Goal: Transaction & Acquisition: Purchase product/service

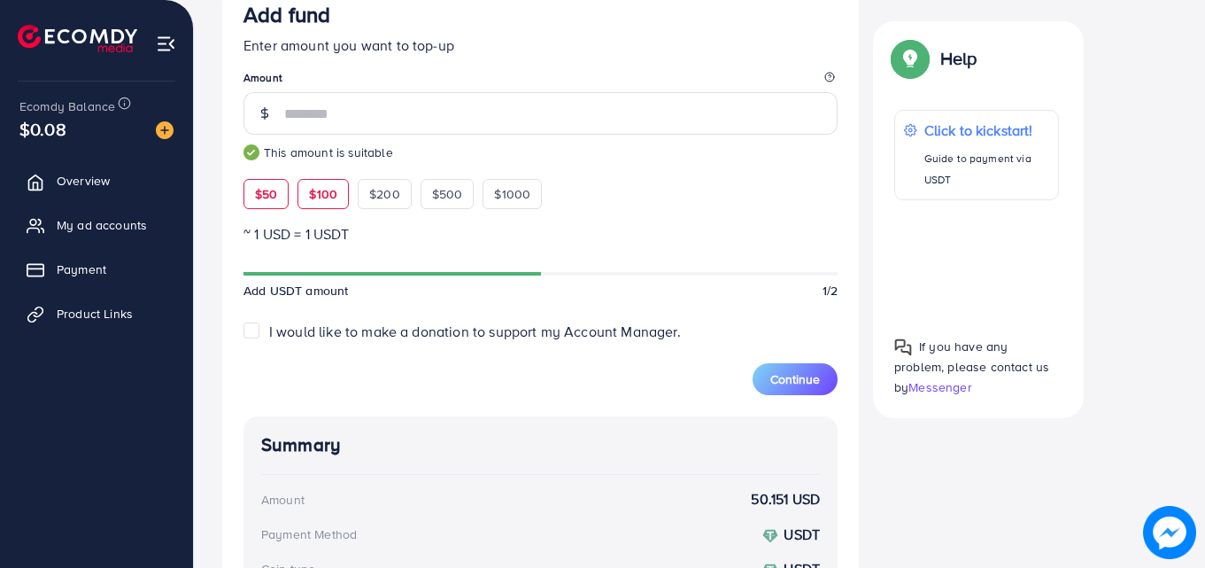
scroll to position [486, 0]
click at [322, 198] on span "$100" at bounding box center [323, 193] width 28 height 18
type input "***"
click at [322, 198] on span "$100" at bounding box center [323, 193] width 28 height 18
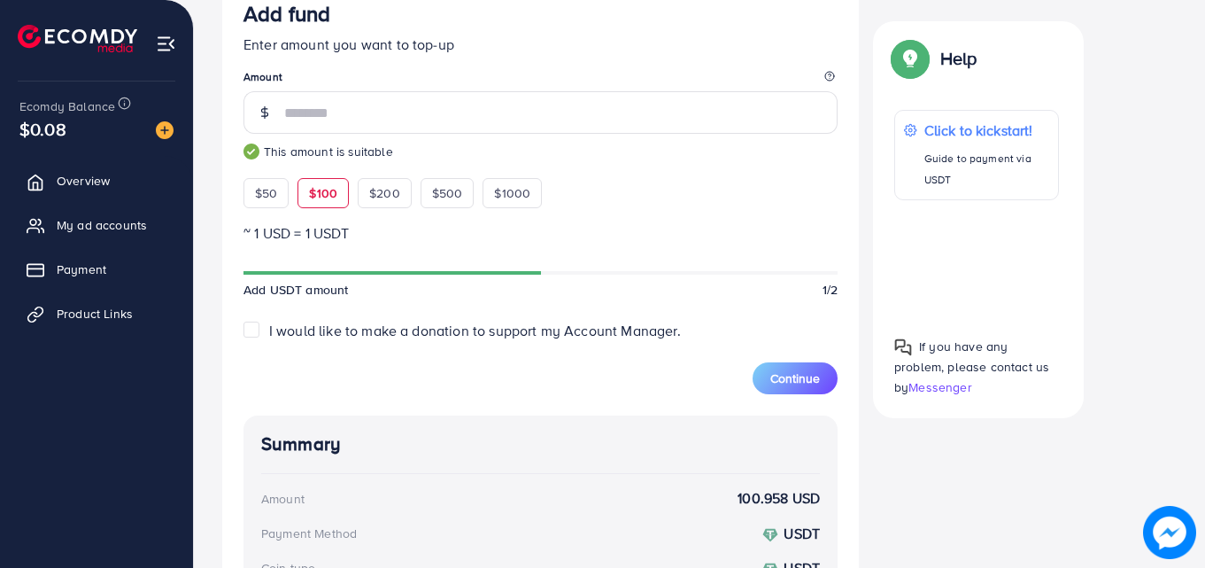
click at [322, 198] on span "$100" at bounding box center [323, 193] width 28 height 18
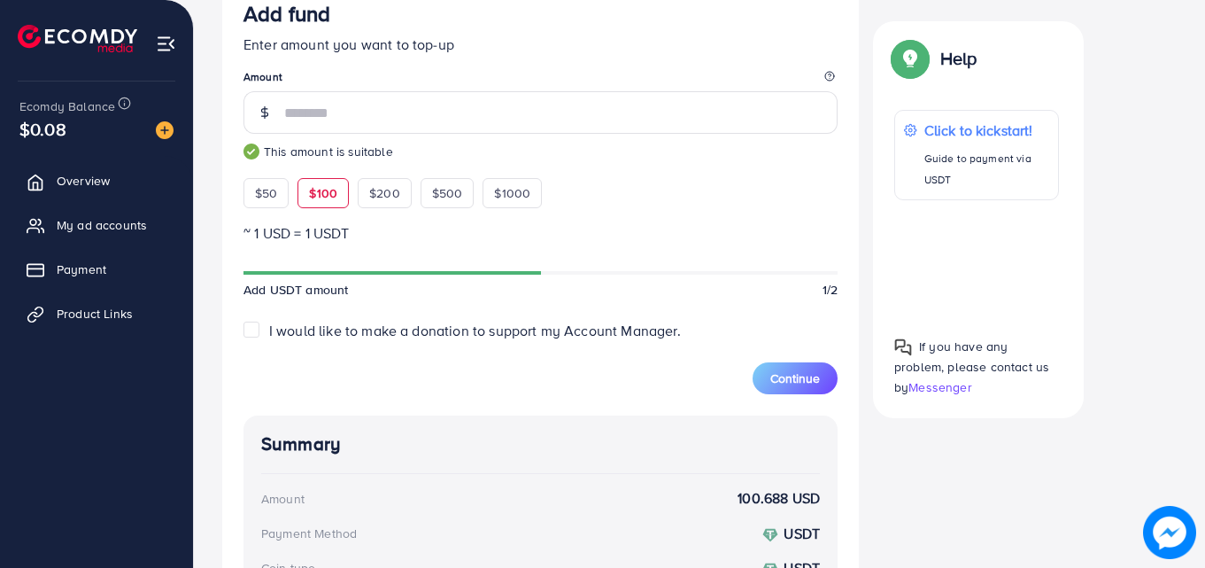
click at [322, 198] on span "$100" at bounding box center [323, 193] width 28 height 18
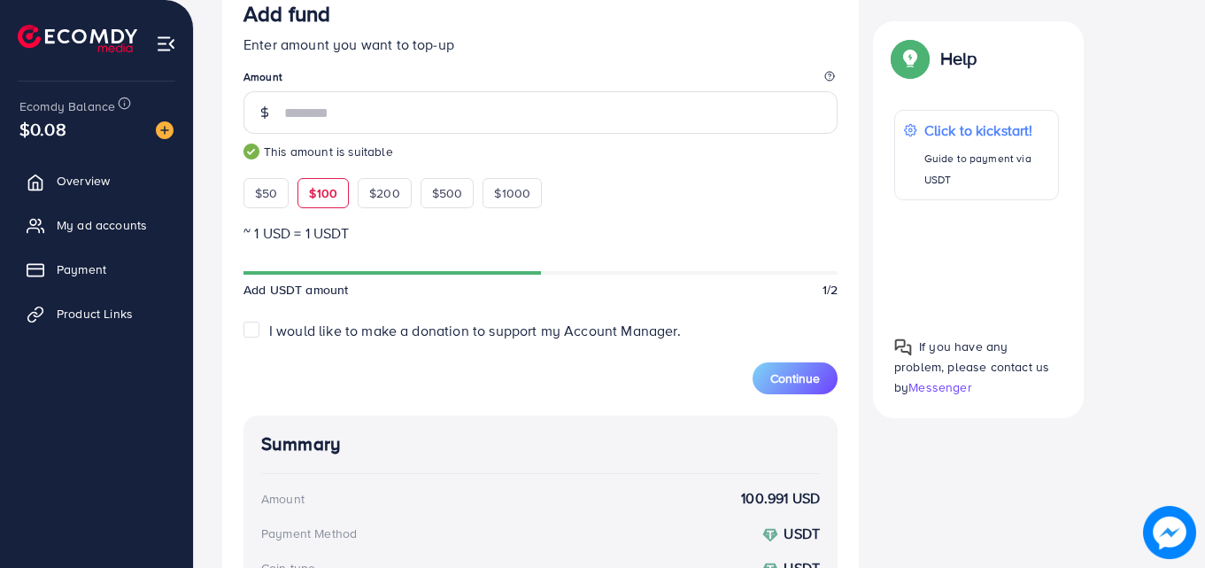
click at [322, 198] on span "$100" at bounding box center [323, 193] width 28 height 18
click at [314, 199] on span "$100" at bounding box center [323, 193] width 28 height 18
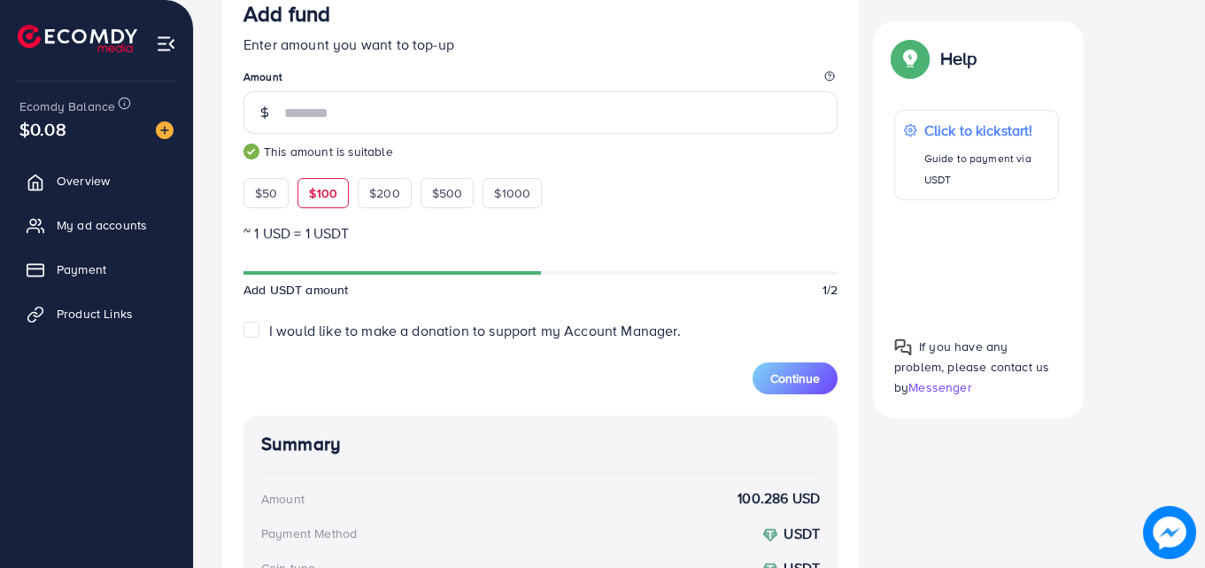
click at [314, 199] on span "$100" at bounding box center [323, 193] width 28 height 18
click at [321, 202] on div "$100" at bounding box center [323, 193] width 51 height 30
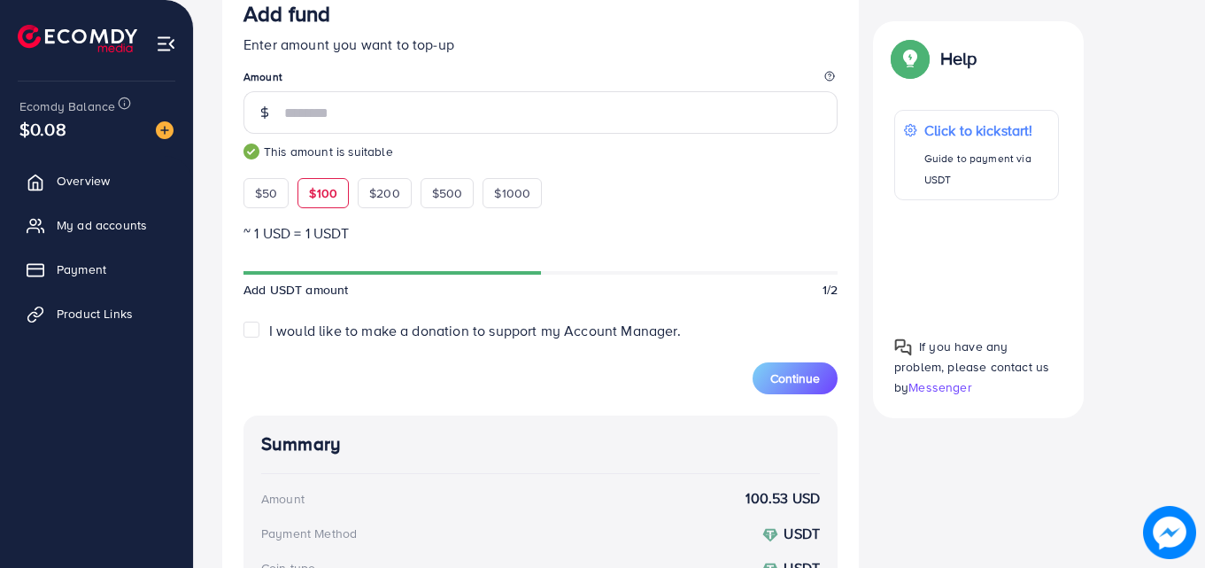
click at [321, 202] on div "$100" at bounding box center [323, 193] width 51 height 30
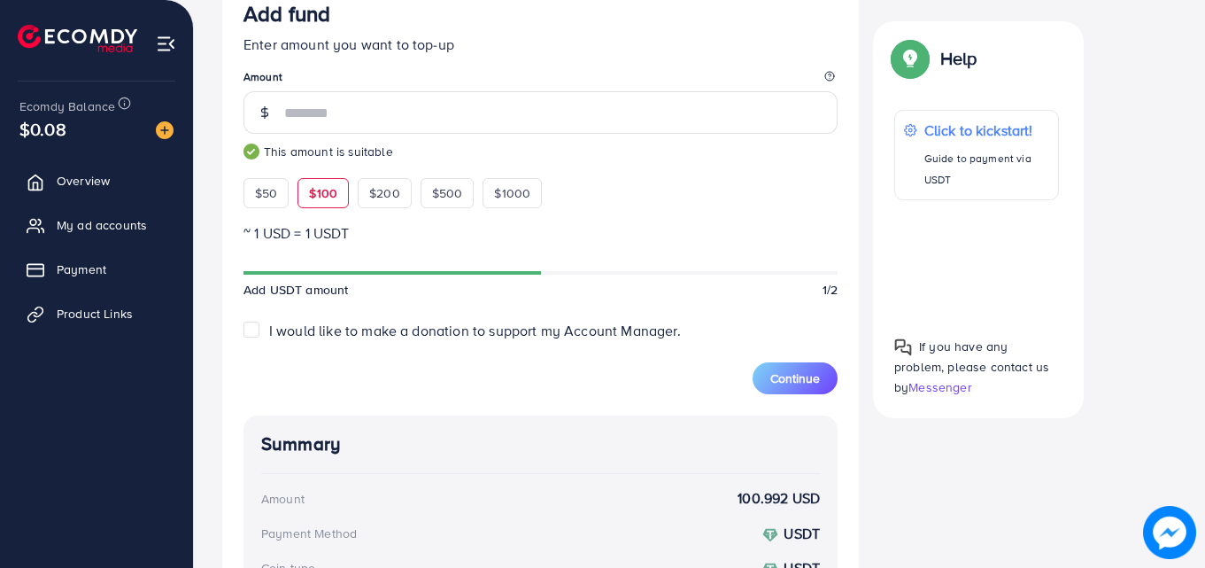
click at [321, 202] on div "$100" at bounding box center [323, 193] width 51 height 30
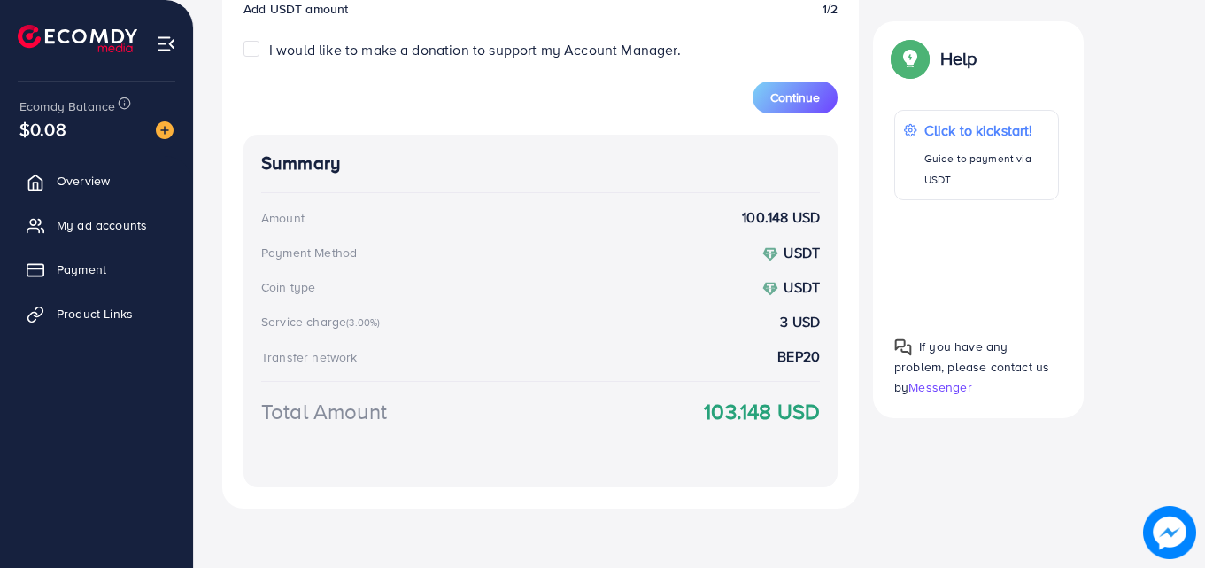
scroll to position [771, 0]
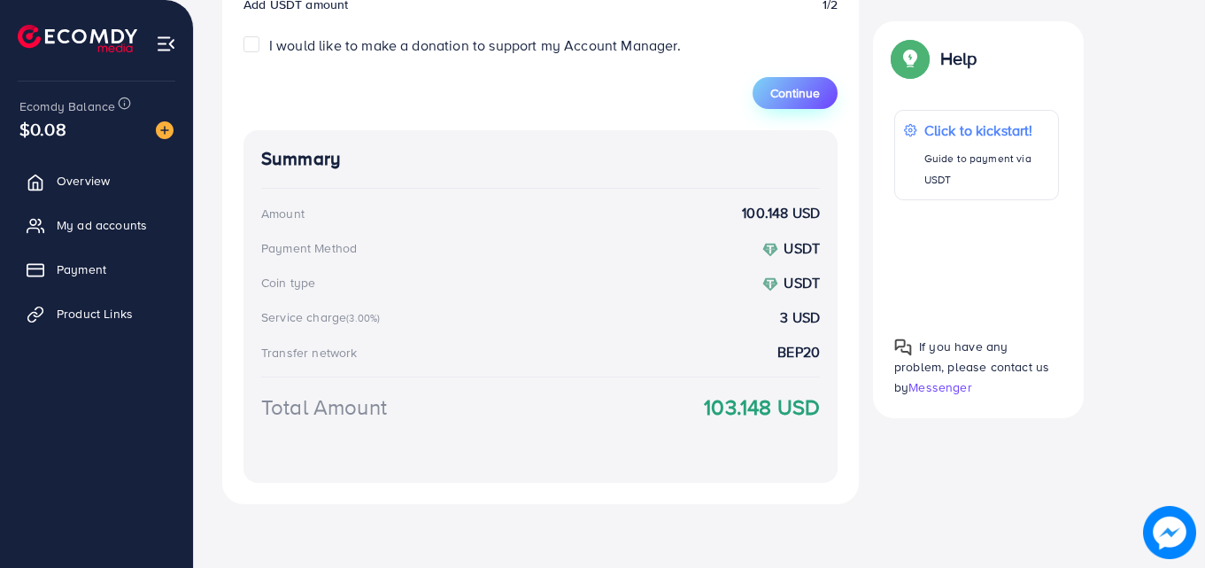
click at [781, 84] on span "Continue" at bounding box center [796, 93] width 50 height 18
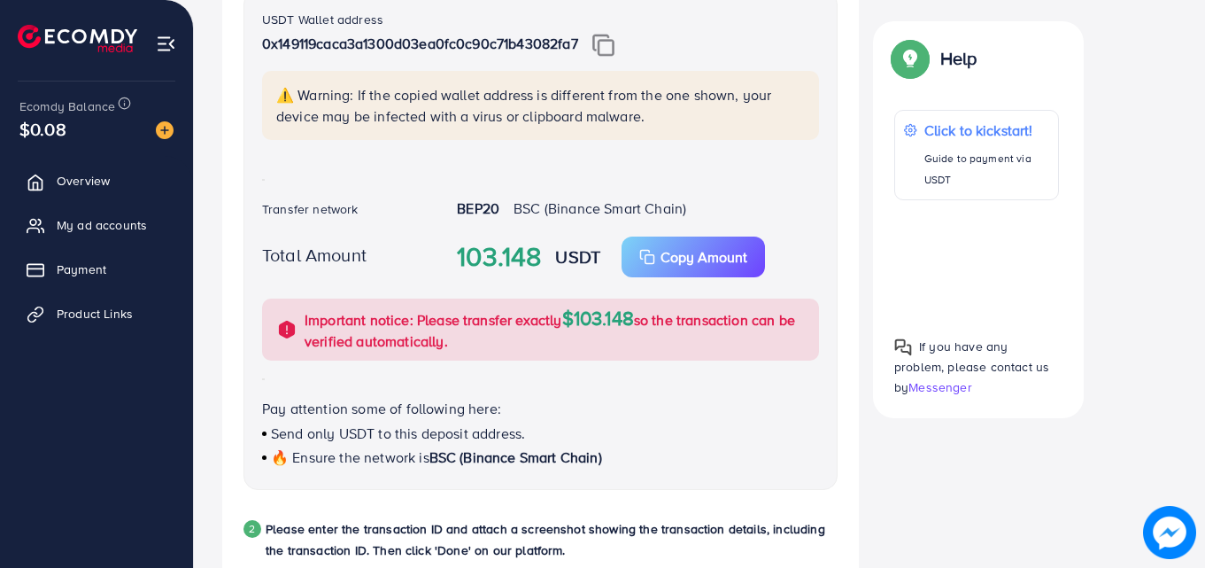
scroll to position [428, 0]
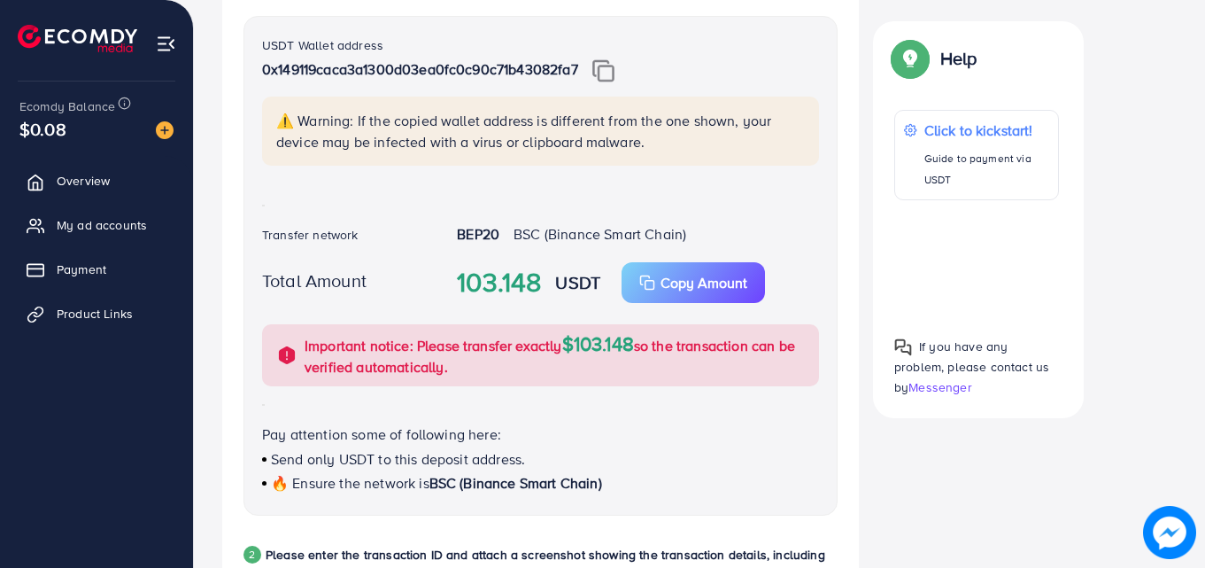
click at [615, 80] on img at bounding box center [604, 70] width 22 height 23
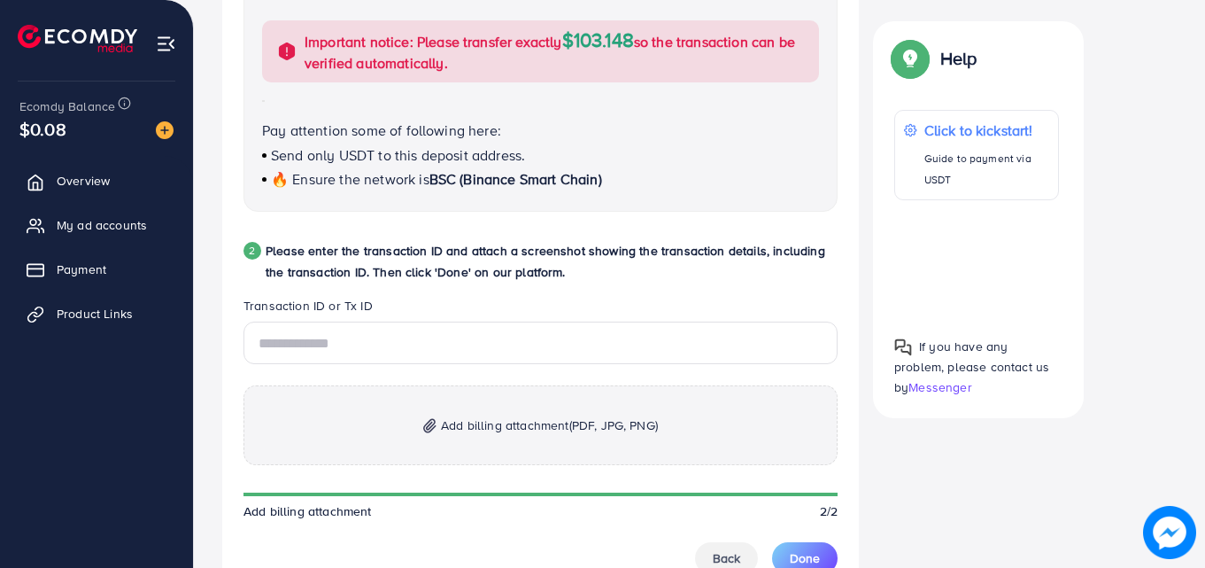
scroll to position [733, 0]
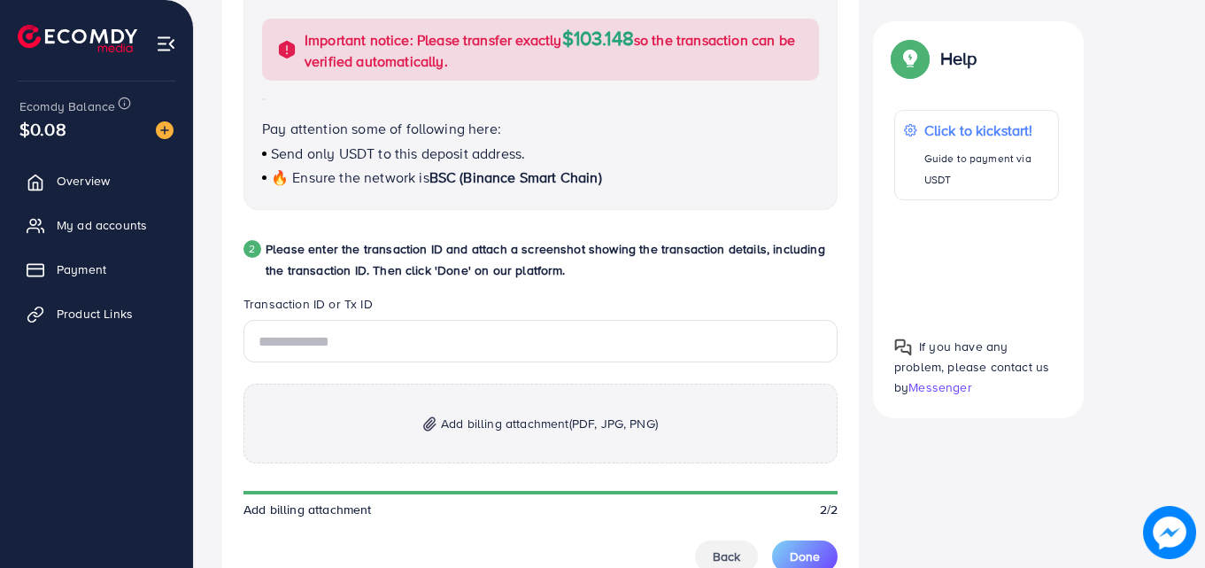
click at [574, 415] on span "(PDF, JPG, PNG)" at bounding box center [614, 424] width 89 height 18
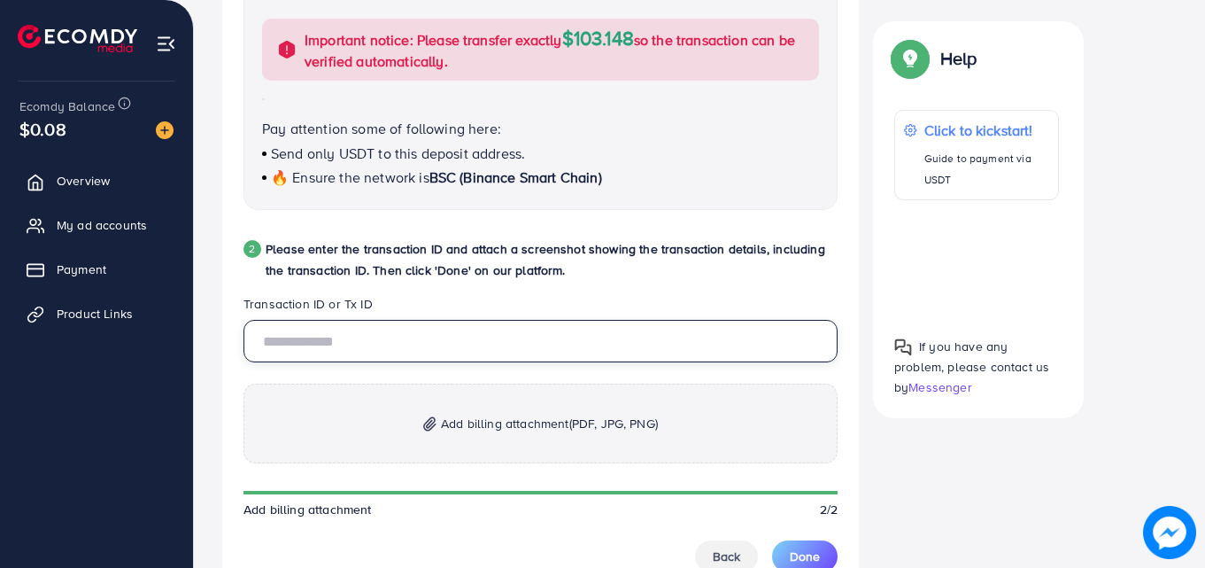
click at [330, 352] on input "text" at bounding box center [541, 341] width 594 height 43
paste input "**********"
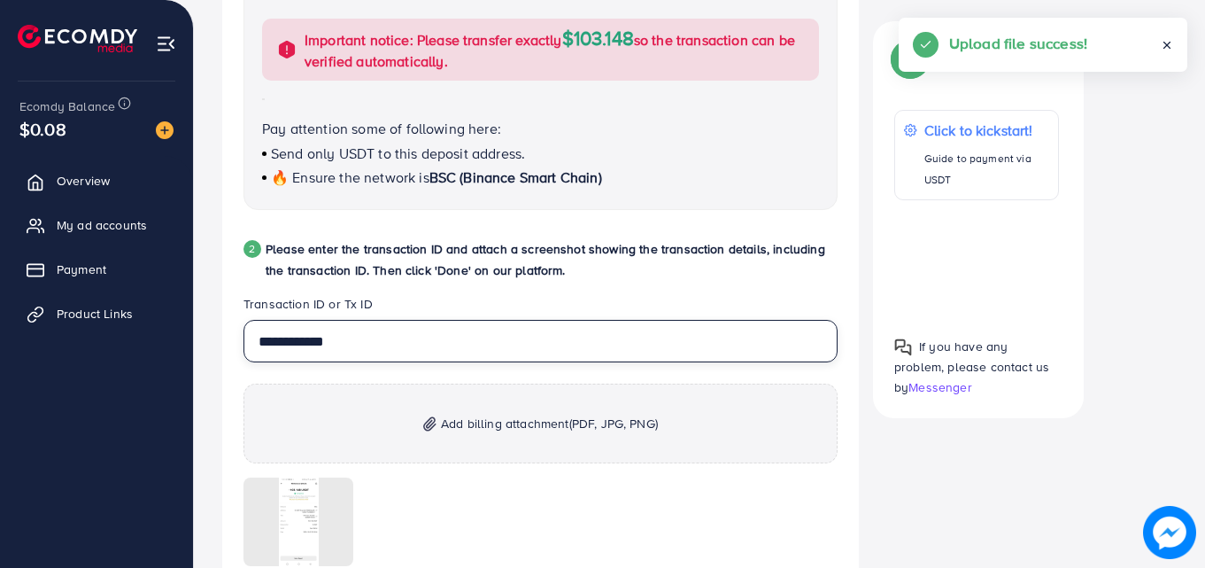
type input "**********"
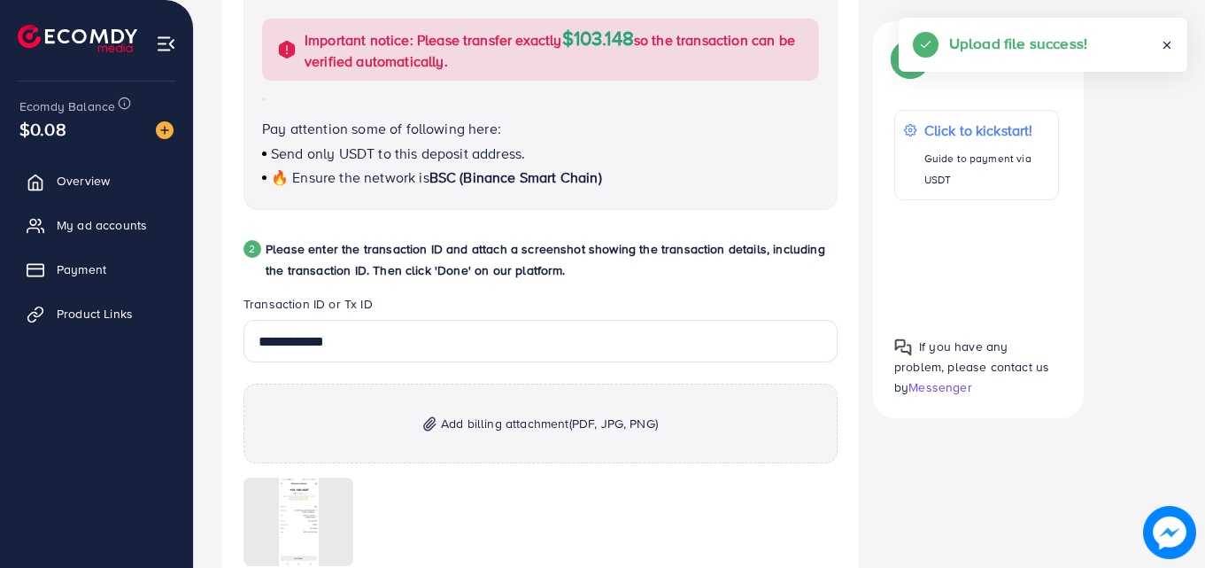
click at [452, 488] on div at bounding box center [541, 521] width 594 height 89
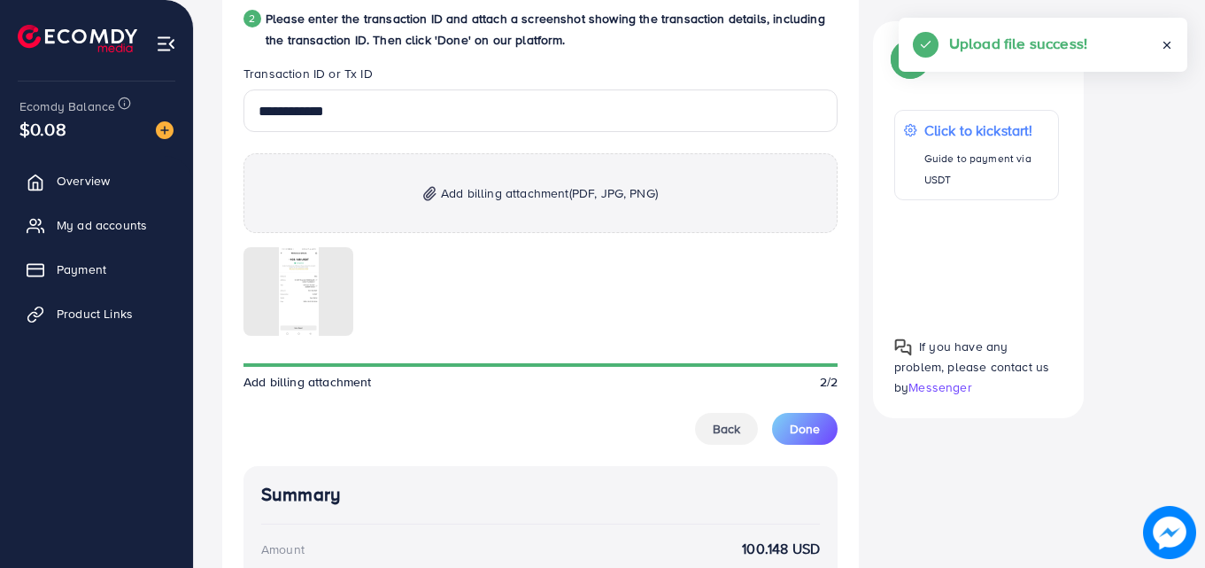
scroll to position [995, 0]
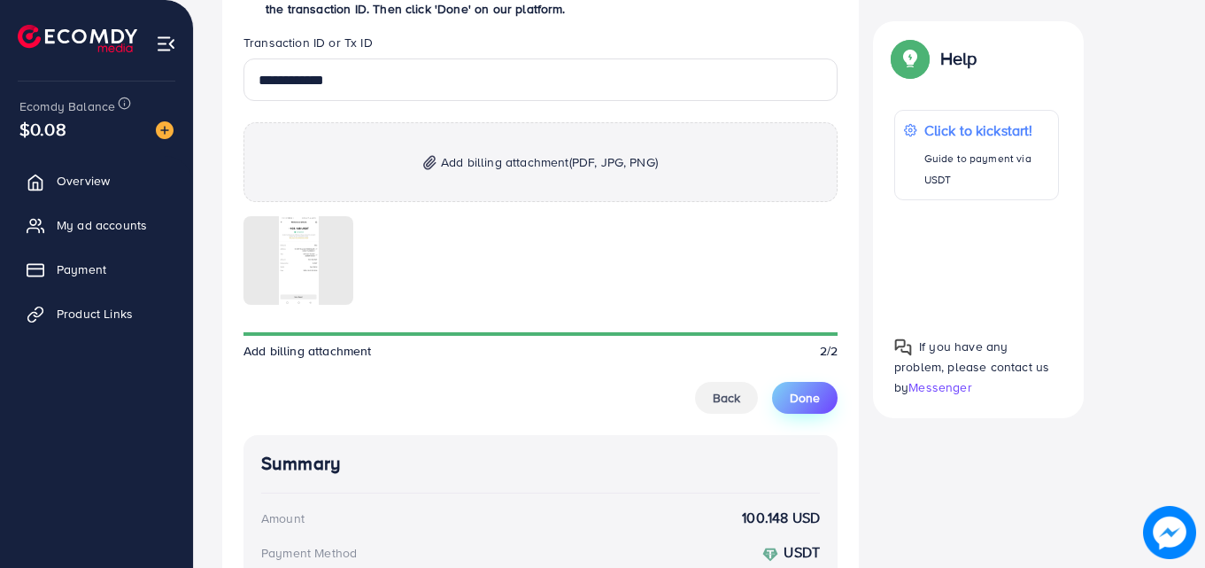
click at [781, 407] on button "Done" at bounding box center [805, 398] width 66 height 32
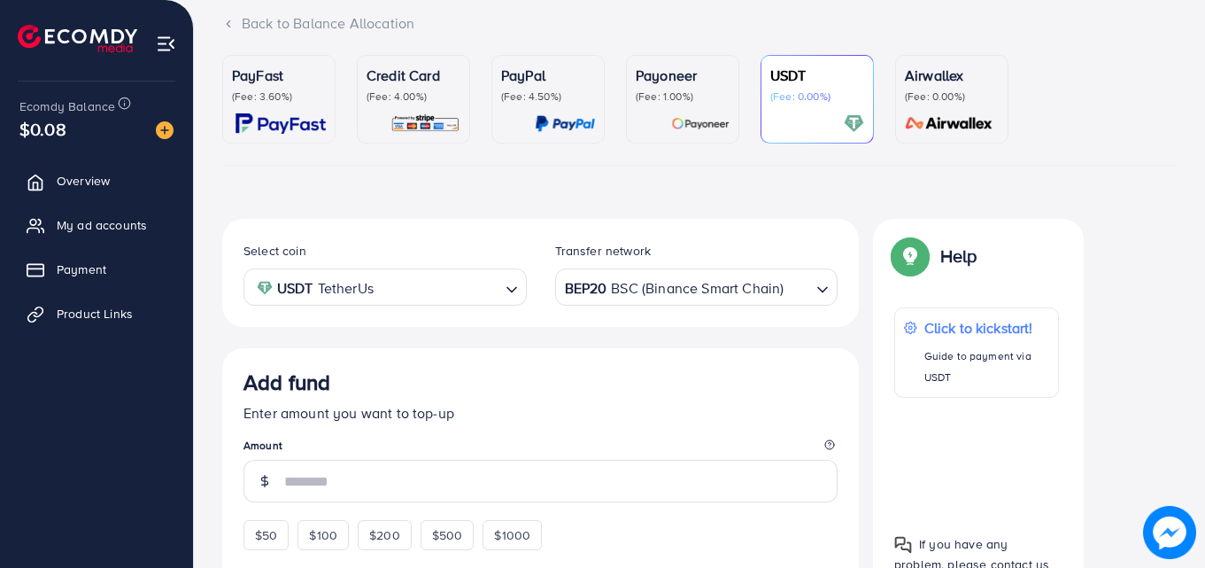
scroll to position [0, 0]
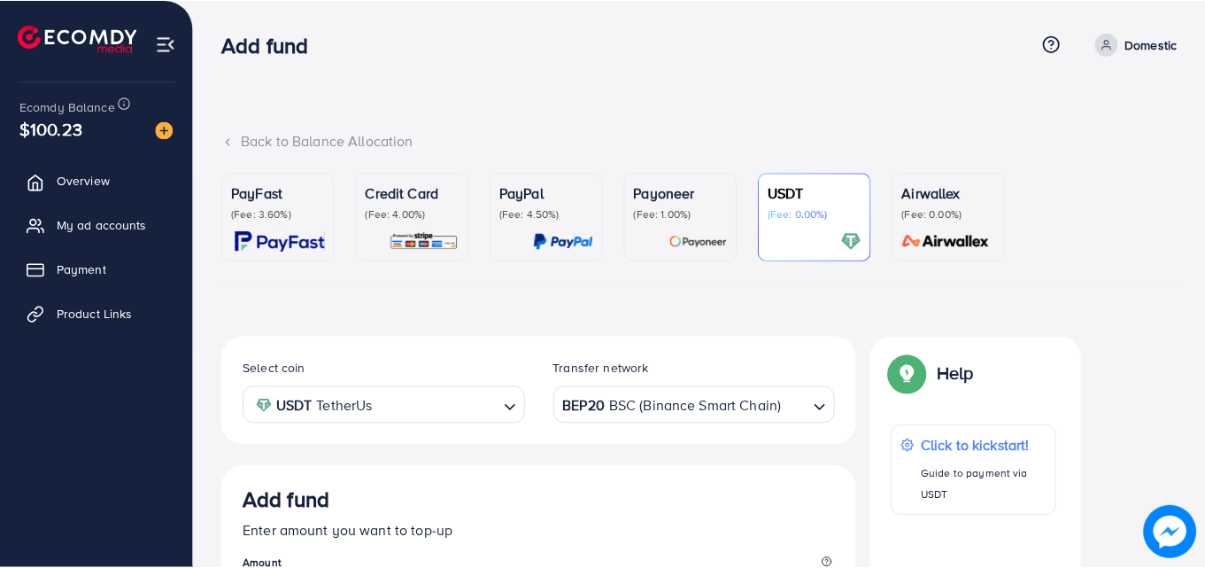
scroll to position [315, 0]
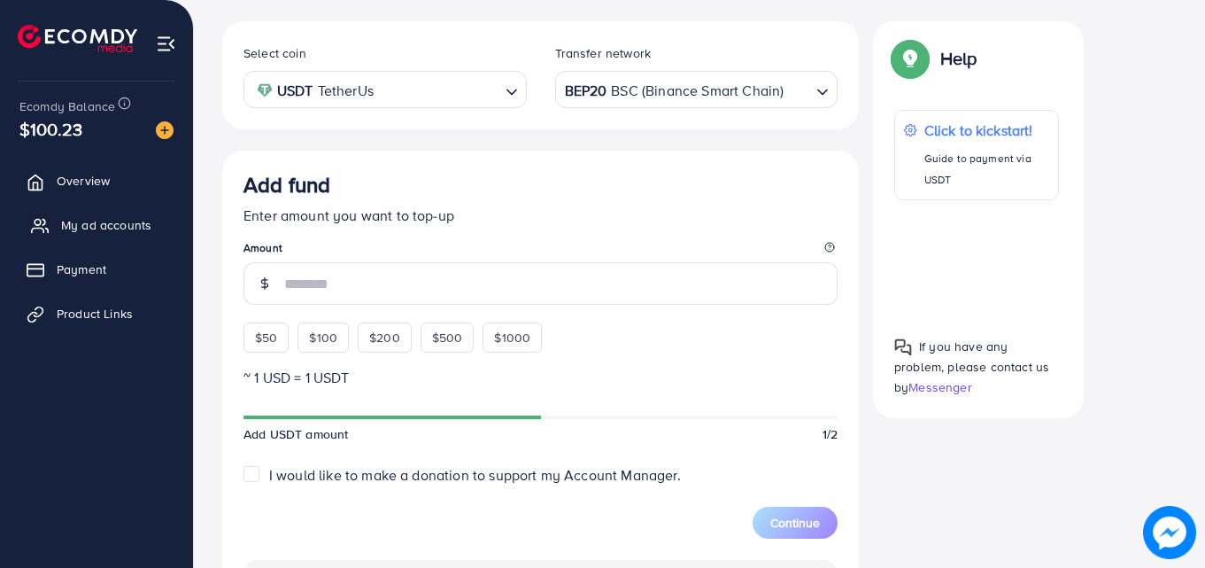
click at [112, 226] on span "My ad accounts" at bounding box center [106, 225] width 90 height 18
